Goal: Navigation & Orientation: Find specific page/section

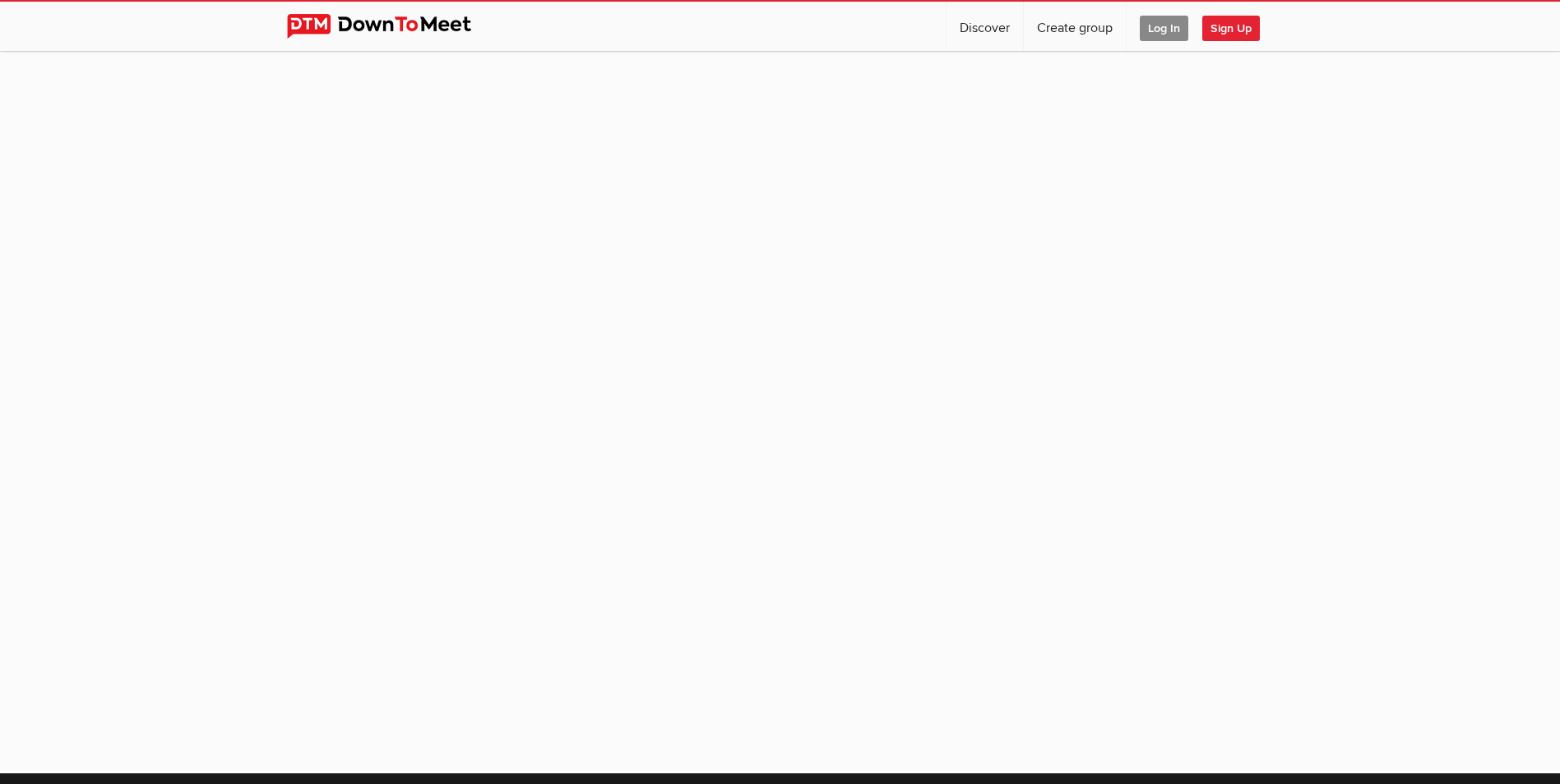
click at [1159, 29] on span "Log In" at bounding box center [1165, 28] width 49 height 25
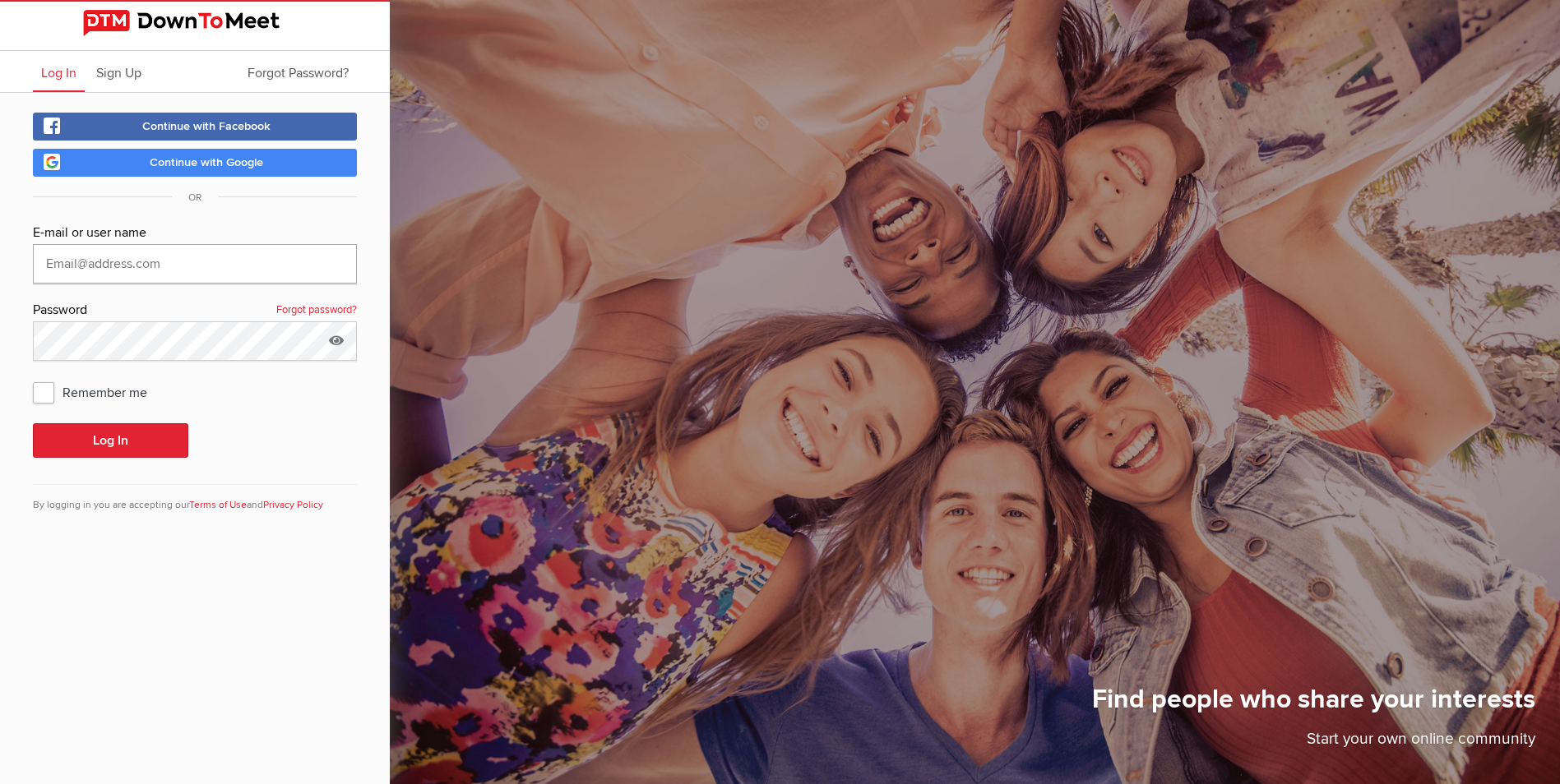
type input "[EMAIL_ADDRESS][DOMAIN_NAME]"
click at [89, 442] on button "Log In" at bounding box center [110, 440] width 155 height 34
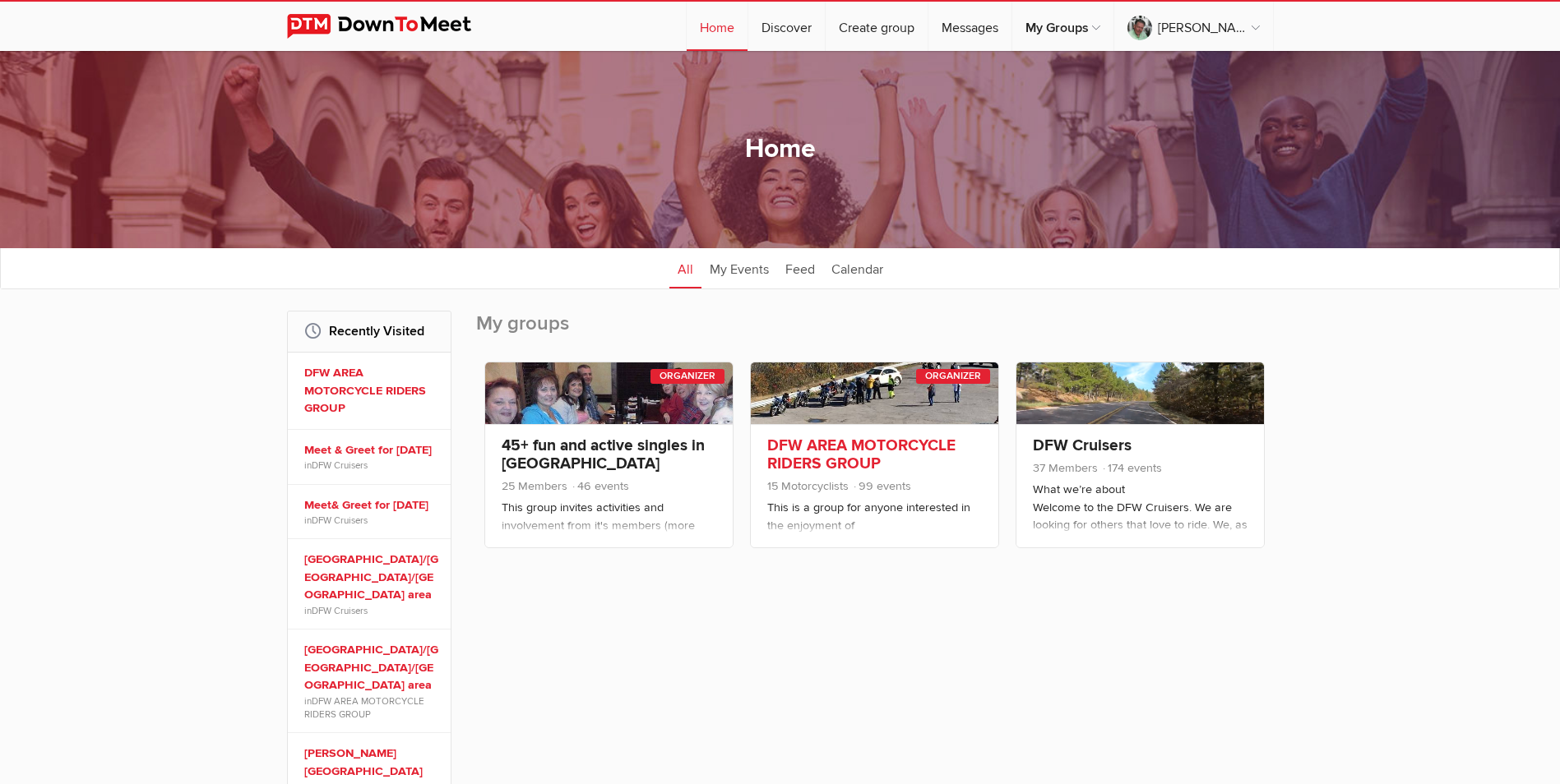
click at [827, 436] on div "DFW AREA MOTORCYCLE RIDERS GROUP 15 Motorcyclists 99 events This is a group for…" at bounding box center [875, 486] width 248 height 123
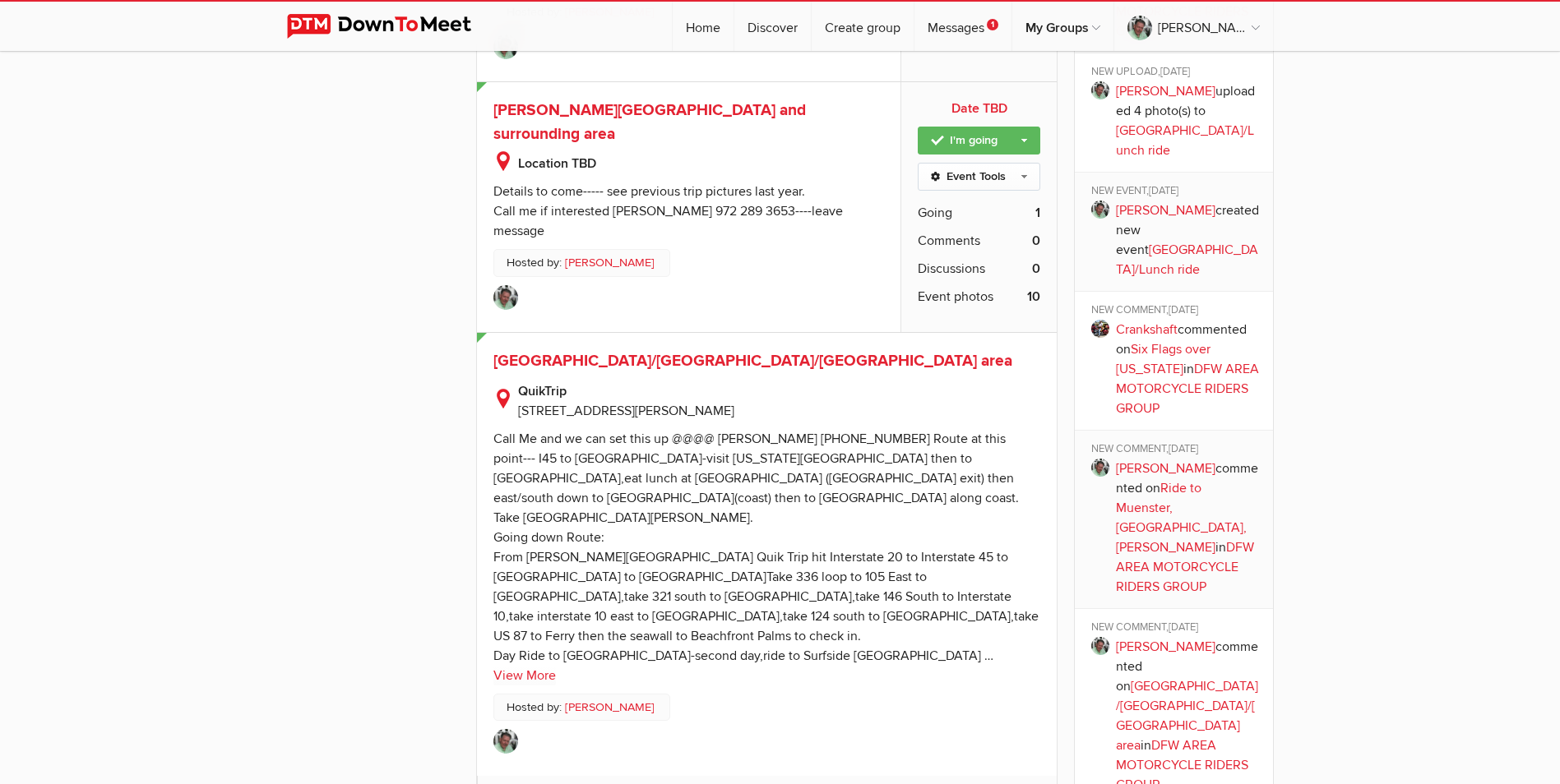
scroll to position [1669, 0]
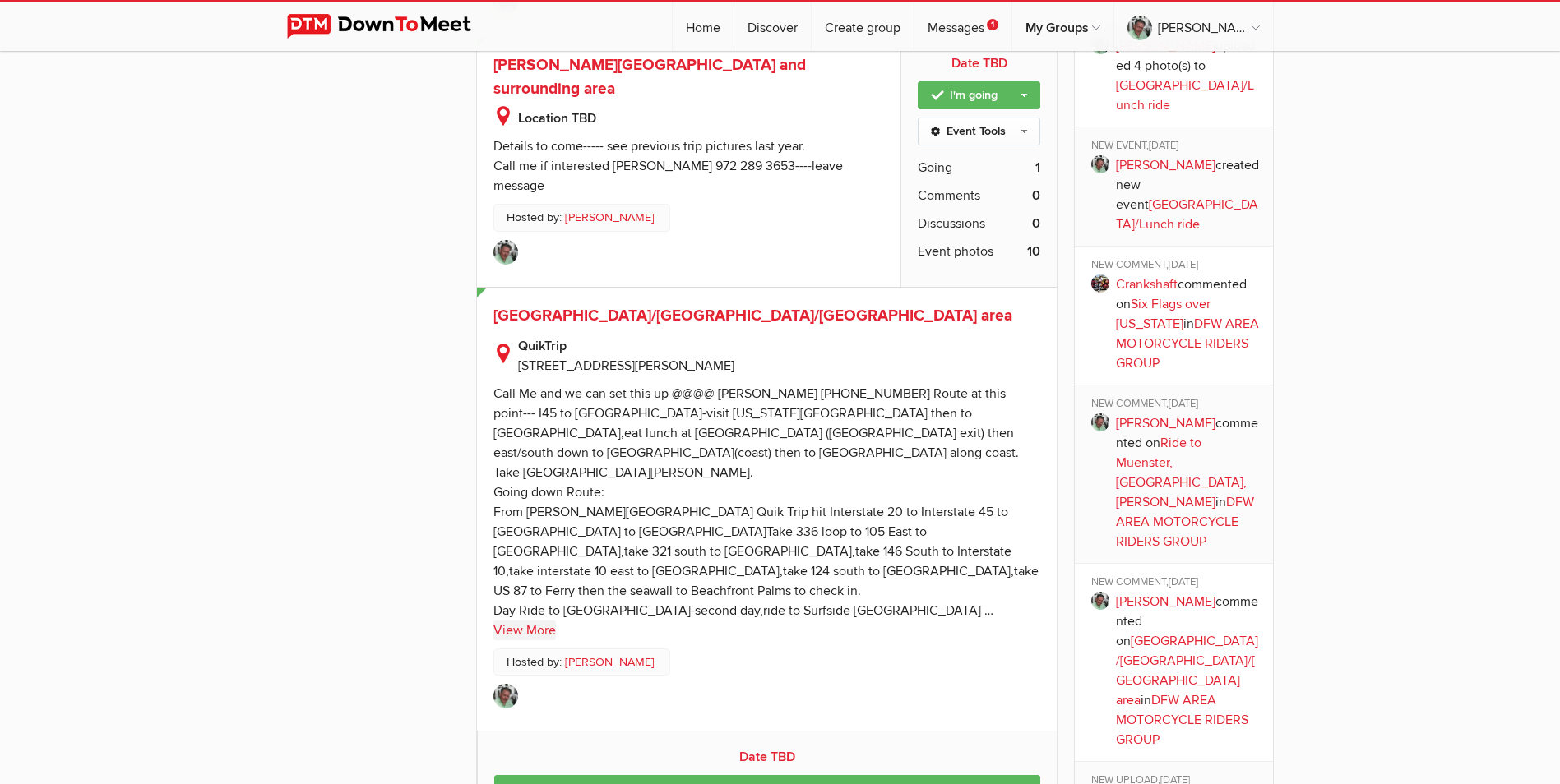
click at [536, 621] on link "View More" at bounding box center [525, 631] width 62 height 20
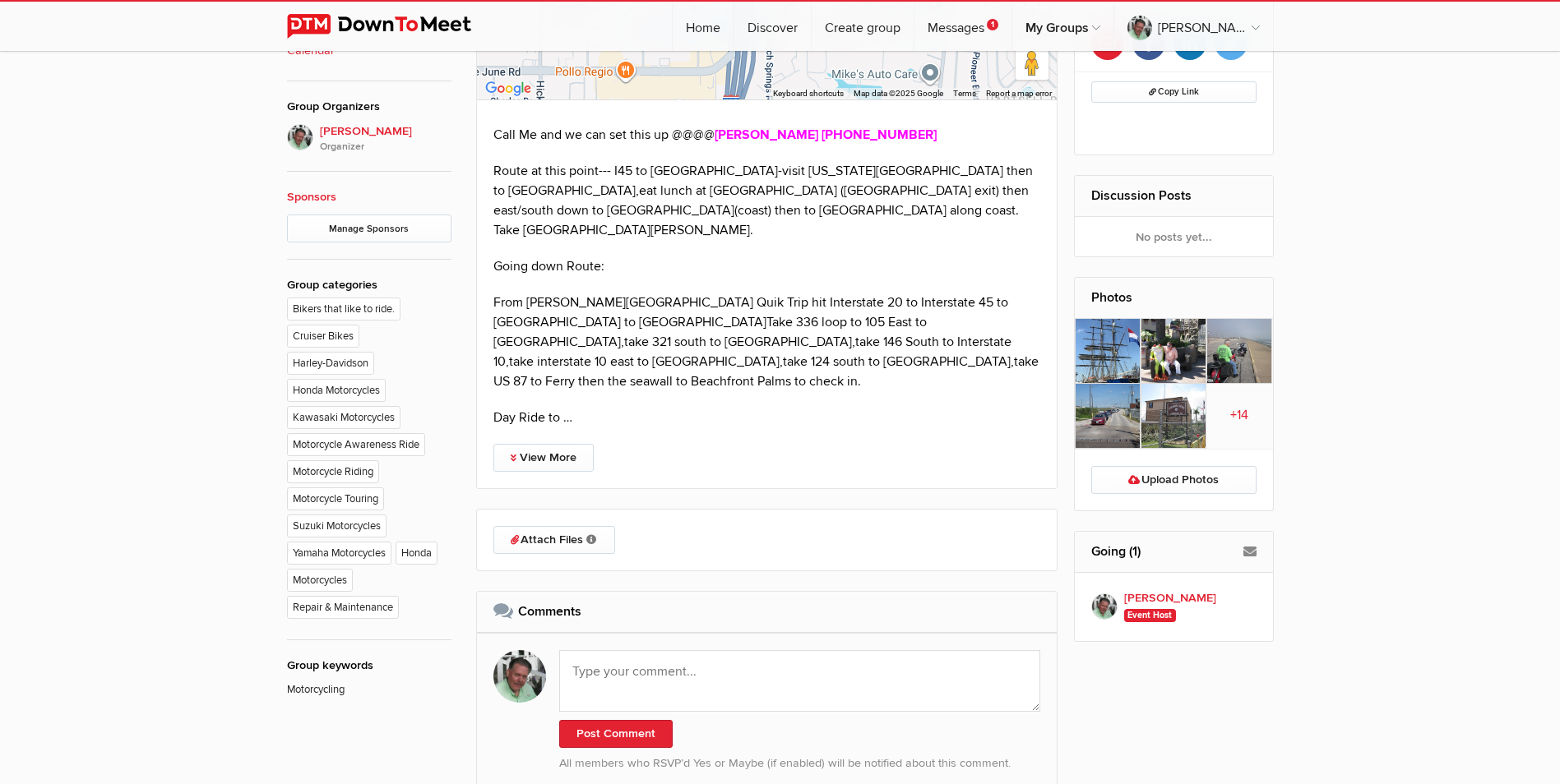
scroll to position [886, 0]
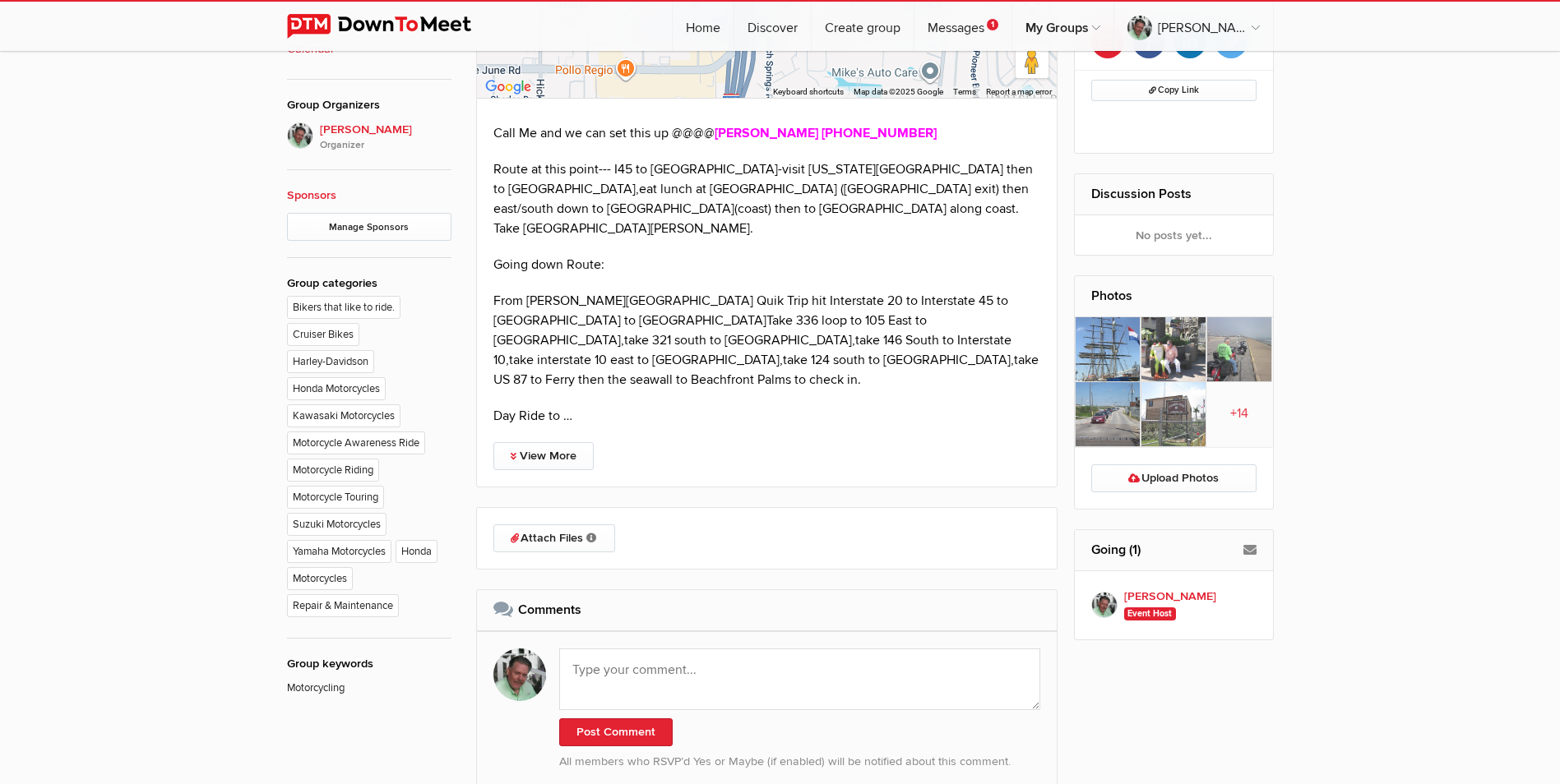
click at [1162, 348] on img at bounding box center [1173, 349] width 65 height 65
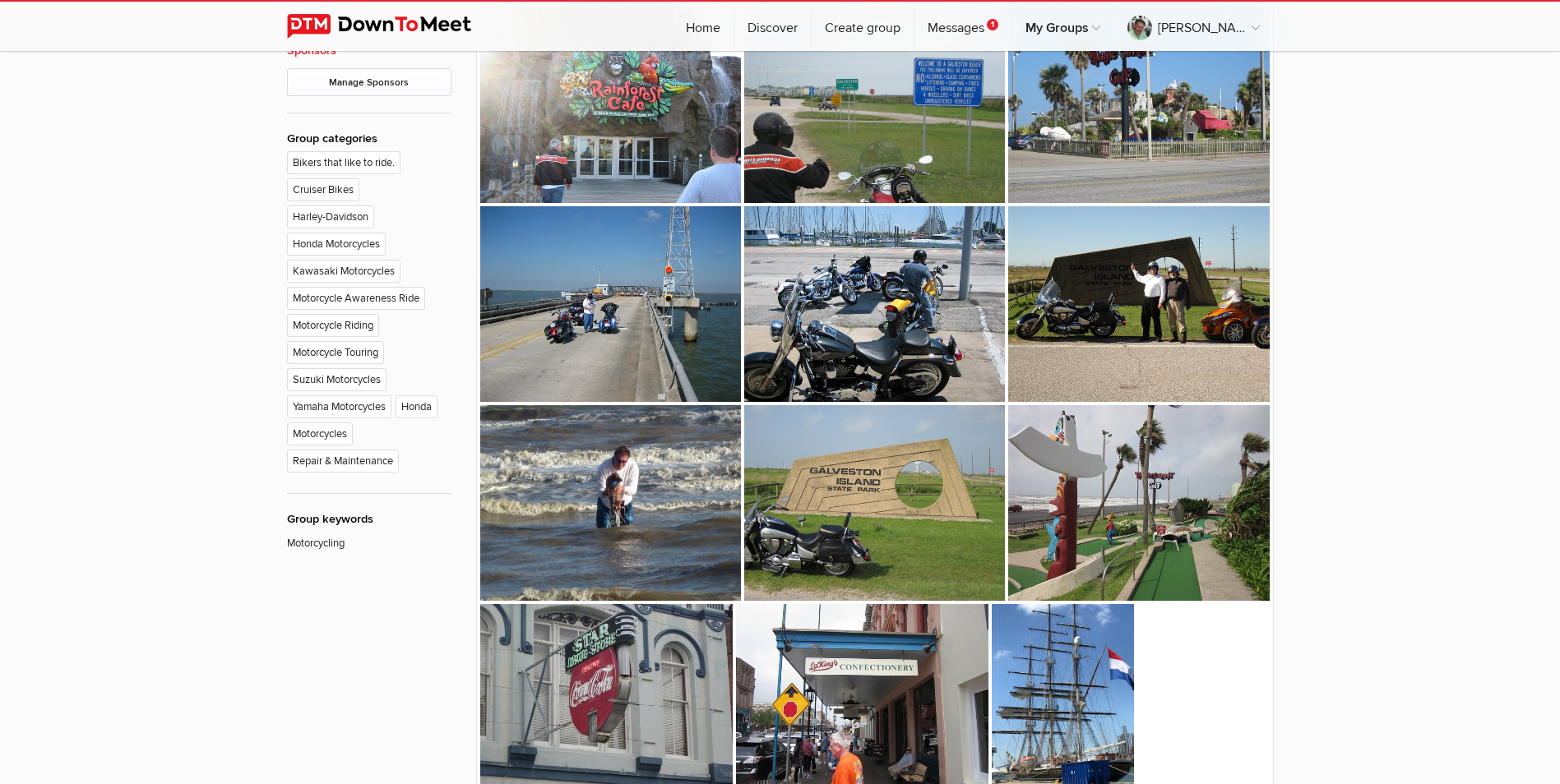
scroll to position [1036, 0]
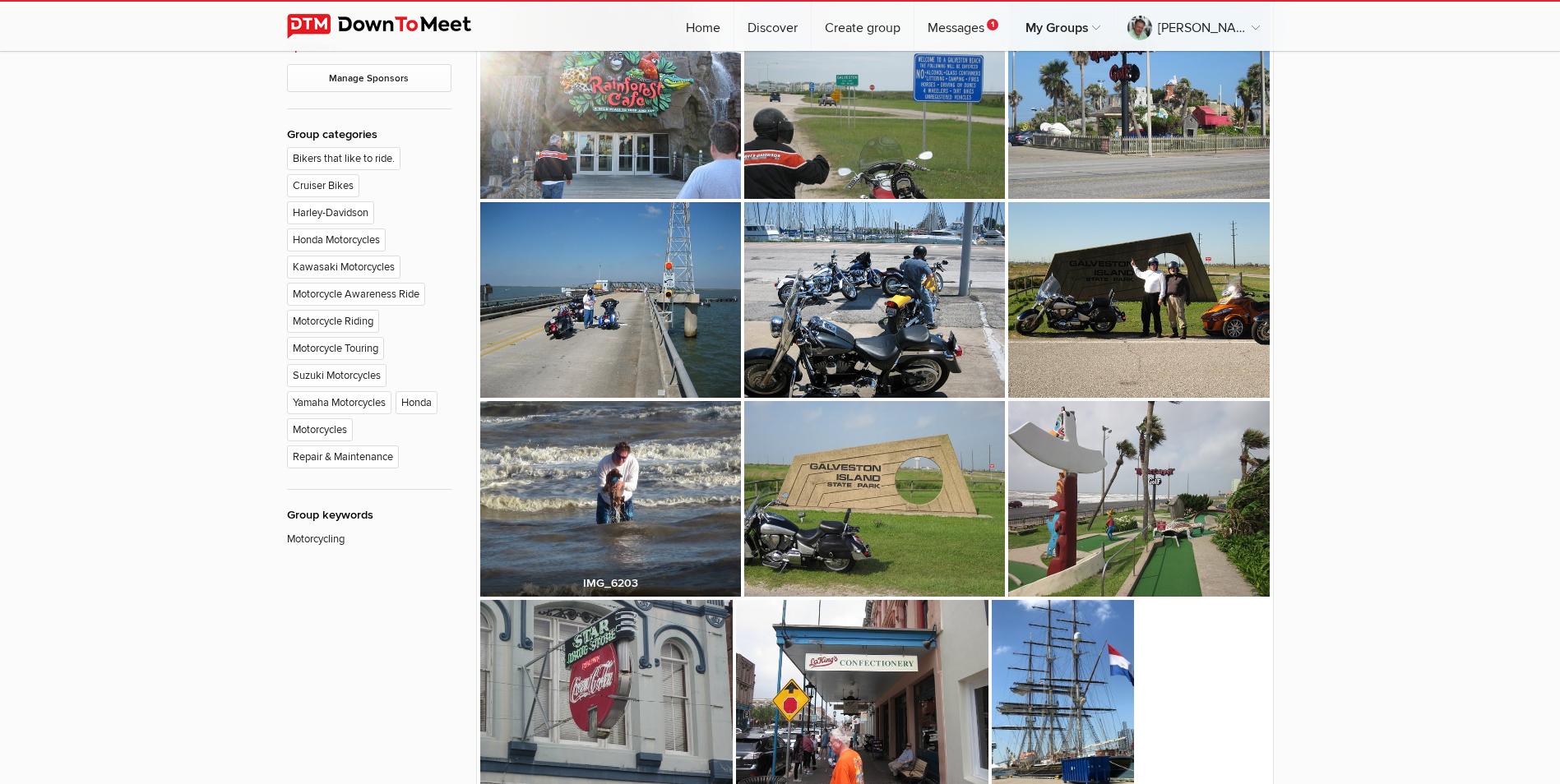
click at [671, 493] on img at bounding box center [610, 498] width 260 height 196
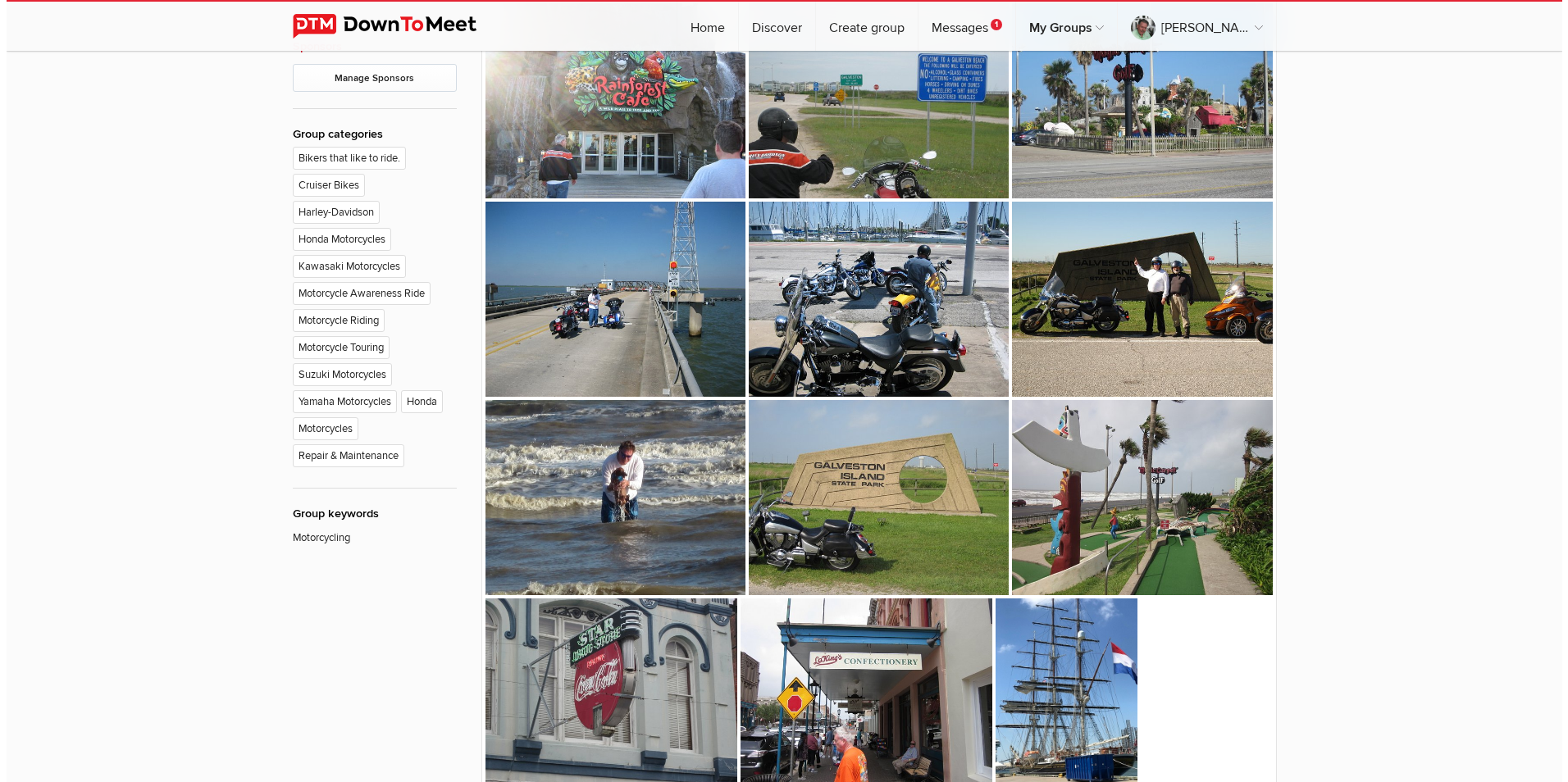
scroll to position [1036, 0]
